Goal: Task Accomplishment & Management: Use online tool/utility

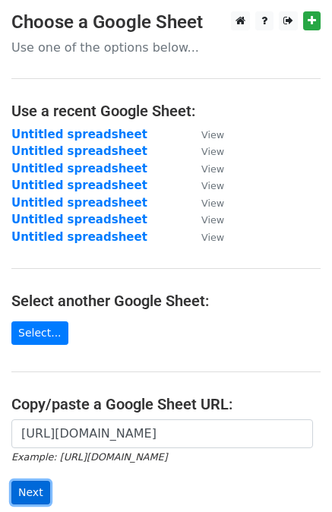
click at [30, 492] on input "Next" at bounding box center [30, 493] width 39 height 24
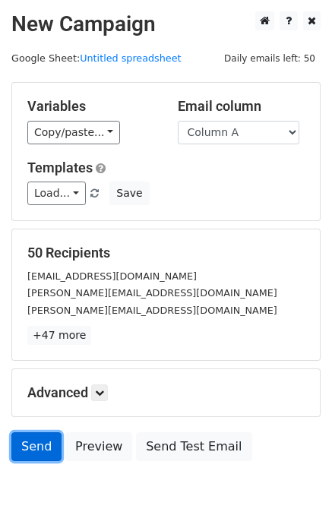
click at [21, 446] on link "Send" at bounding box center [36, 446] width 50 height 29
